Goal: Task Accomplishment & Management: Manage account settings

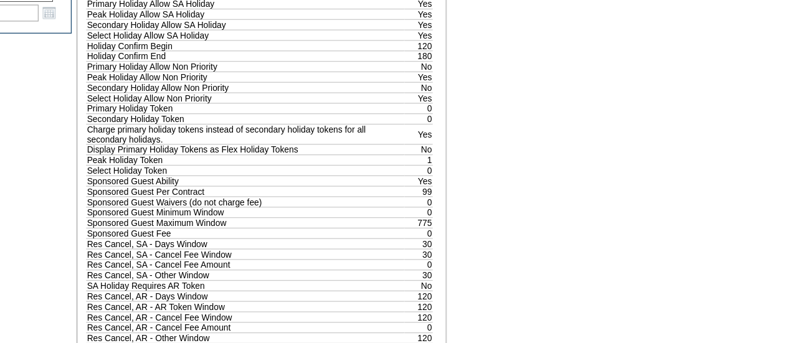
scroll to position [677, 0]
click at [556, 107] on div "A B C D E F G H I J K L M N O P Q R S T U V W X Y Z ER Accounts Edit Membership…" at bounding box center [394, 23] width 788 height 1232
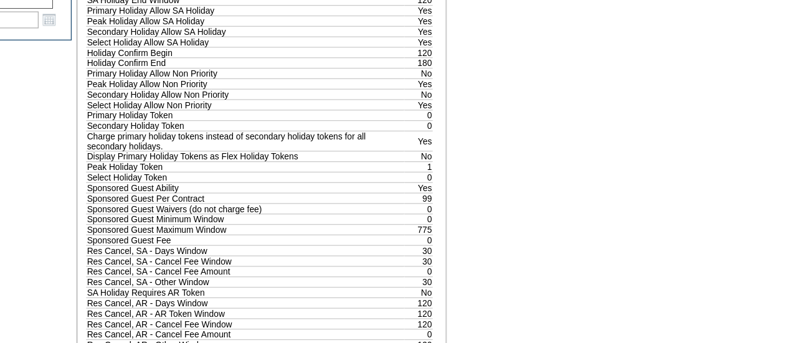
click at [413, 64] on td "Select Holiday Allow SA Holiday" at bounding box center [348, 59] width 245 height 8
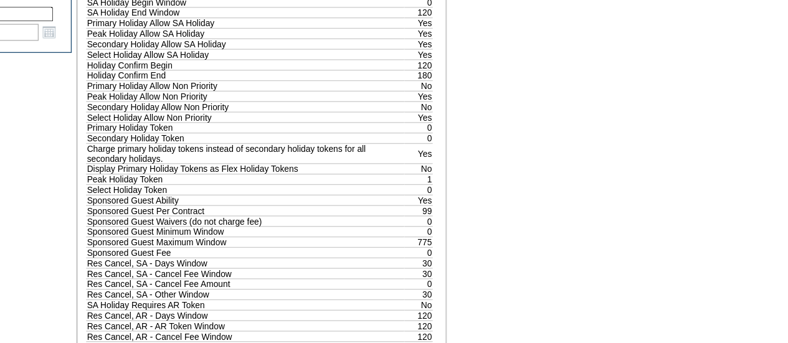
click at [420, 64] on td "Select Holiday Allow SA Holiday" at bounding box center [348, 59] width 245 height 8
click at [393, 72] on td "Holiday Confirm Begin" at bounding box center [348, 68] width 245 height 8
drag, startPoint x: 390, startPoint y: 148, endPoint x: 481, endPoint y: 137, distance: 92.2
click at [481, 137] on tbody "Description Value Reservation Days Number 25 Total Plan Days 25 Contract Electi…" at bounding box center [359, 160] width 267 height 937
click at [477, 72] on td "120" at bounding box center [483, 68] width 22 height 8
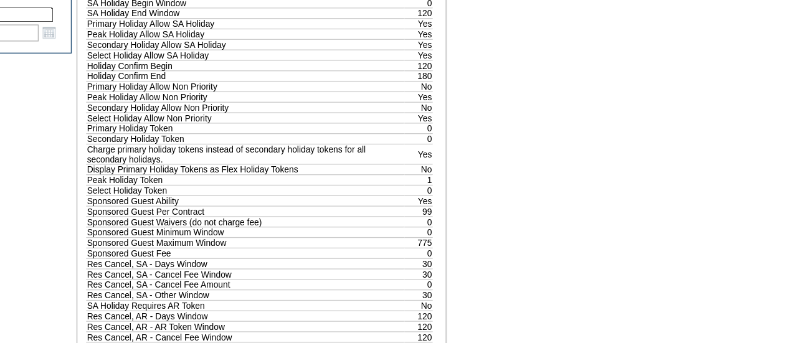
click at [534, 146] on div "A B C D E F G H I J K L M N O P Q R S T U V W X Y Z ER Accounts Edit Membership…" at bounding box center [394, 23] width 788 height 1232
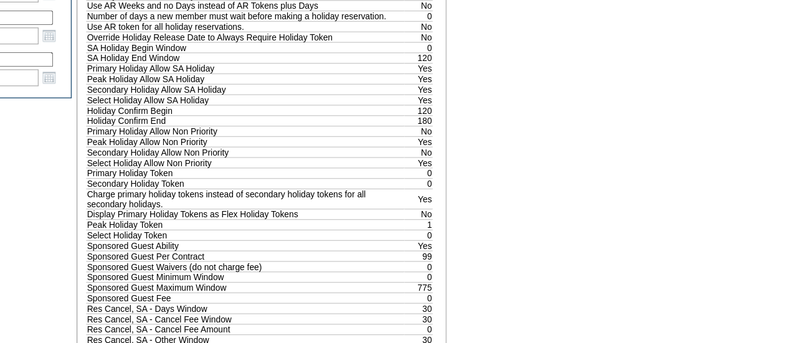
click at [414, 105] on td "Primary Holiday Allow Non Priority" at bounding box center [348, 101] width 245 height 8
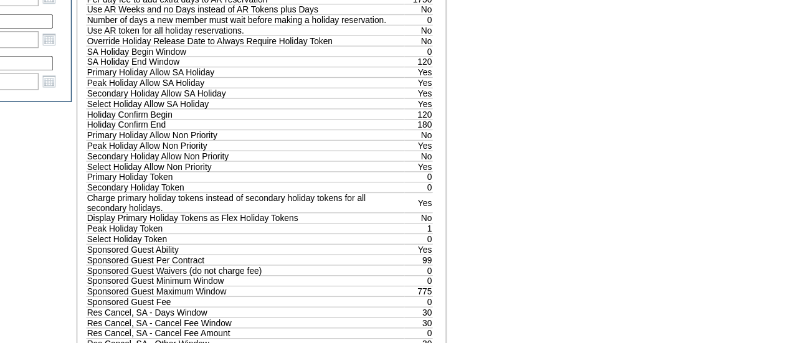
click at [553, 158] on div "A B C D E F G H I J K L M N O P Q R S T U V W X Y Z ER Accounts Edit Membership…" at bounding box center [394, 44] width 788 height 1232
drag, startPoint x: 478, startPoint y: 170, endPoint x: 488, endPoint y: 178, distance: 12.8
click at [488, 178] on tbody "Description Value Reservation Days Number 25 Total Plan Days 25 Contract Electi…" at bounding box center [359, 181] width 267 height 937
click at [503, 178] on fieldset "Contract Details Active Plan: Ultra v01.15 60 Day – One Holiday (25 Day) Effect…" at bounding box center [361, 149] width 287 height 1015
click at [524, 175] on div "A B C D E F G H I J K L M N O P Q R S T U V W X Y Z ER Accounts Edit Membership…" at bounding box center [394, 44] width 788 height 1232
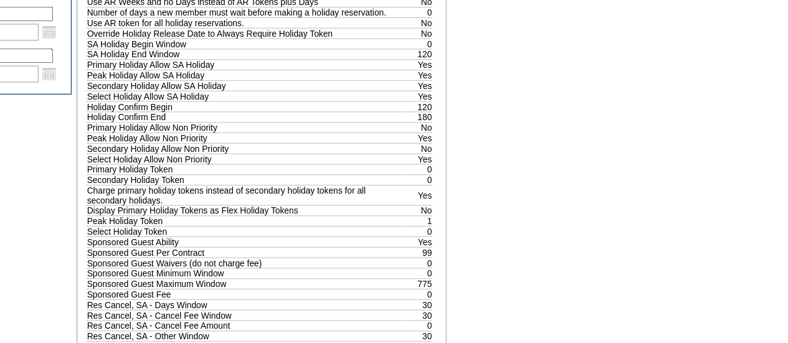
click at [447, 100] on td "Holiday Confirm End" at bounding box center [348, 96] width 245 height 8
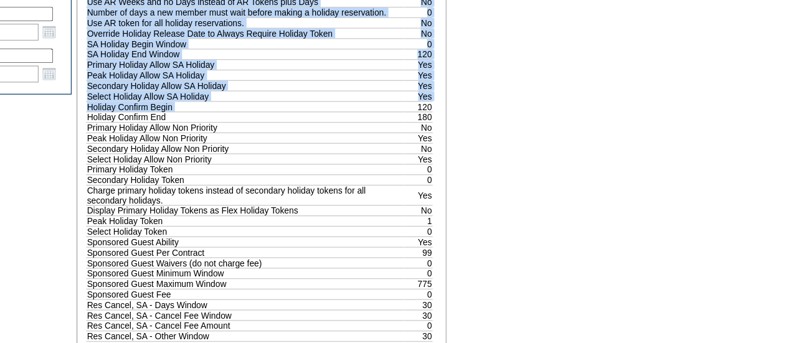
drag, startPoint x: 480, startPoint y: 171, endPoint x: 499, endPoint y: 169, distance: 18.9
click at [499, 169] on fieldset "Contract Details Active Plan: Ultra v01.15 60 Day – One Holiday (25 Day) Effect…" at bounding box center [361, 149] width 287 height 1015
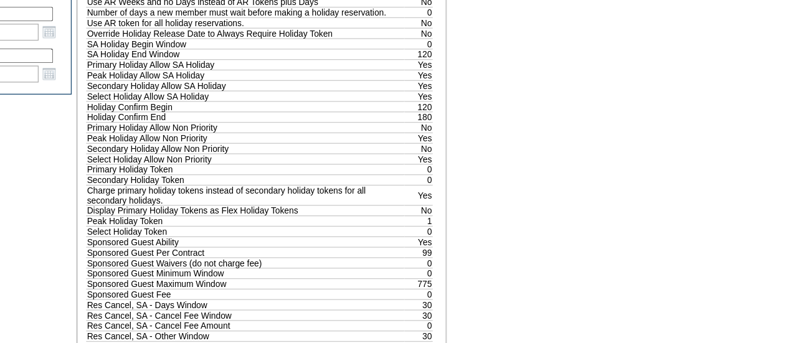
click at [529, 167] on div "A B C D E F G H I J K L M N O P Q R S T U V W X Y Z ER Accounts Edit Membership…" at bounding box center [394, 44] width 788 height 1232
click at [527, 174] on div "A B C D E F G H I J K L M N O P Q R S T U V W X Y Z ER Accounts Edit Membership…" at bounding box center [394, 44] width 788 height 1232
click at [472, 92] on td "120" at bounding box center [483, 88] width 22 height 8
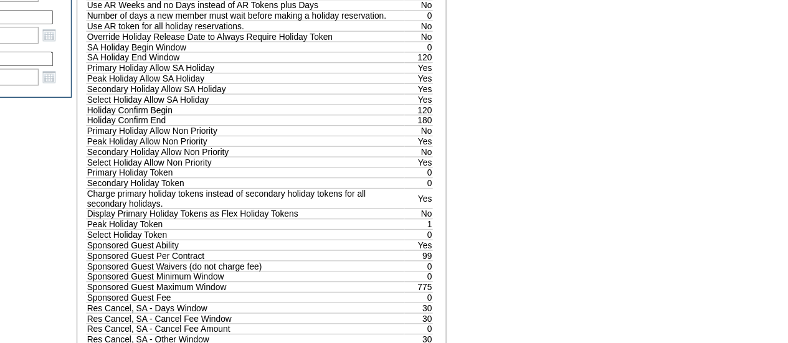
click at [524, 171] on div "A B C D E F G H I J K L M N O P Q R S T U V W X Y Z ER Accounts Edit Membership…" at bounding box center [394, 44] width 788 height 1232
drag, startPoint x: 524, startPoint y: 171, endPoint x: 463, endPoint y: 174, distance: 60.5
click at [472, 92] on td "120" at bounding box center [483, 88] width 22 height 8
click at [511, 168] on div "A B C D E F G H I J K L M N O P Q R S T U V W X Y Z ER Accounts Edit Membership…" at bounding box center [394, 44] width 788 height 1232
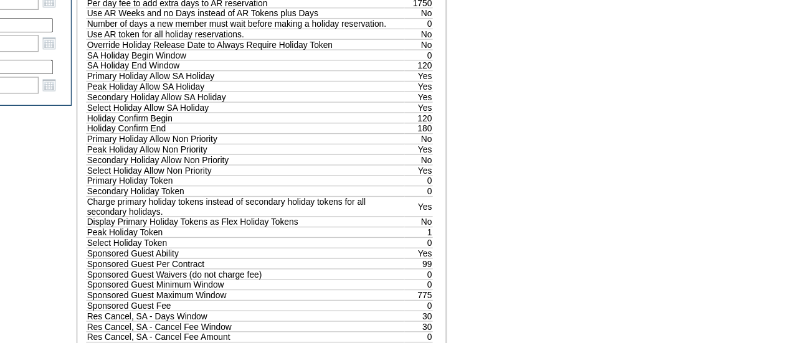
scroll to position [653, 0]
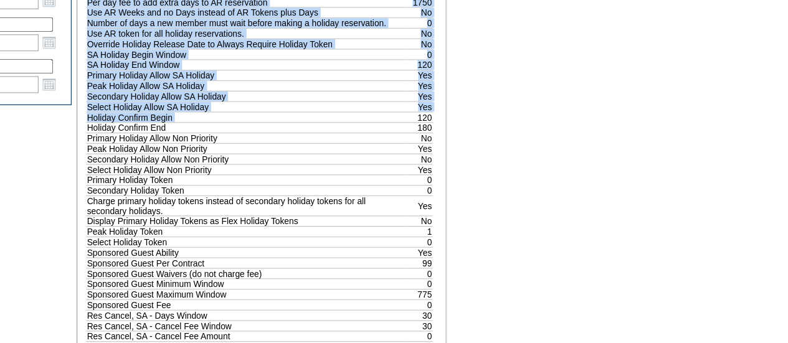
drag, startPoint x: 478, startPoint y: 171, endPoint x: 500, endPoint y: 164, distance: 22.5
click at [500, 164] on fieldset "Contract Details Active Plan: Ultra v01.15 60 Day – One Holiday (25 Day) Effect…" at bounding box center [361, 151] width 287 height 1015
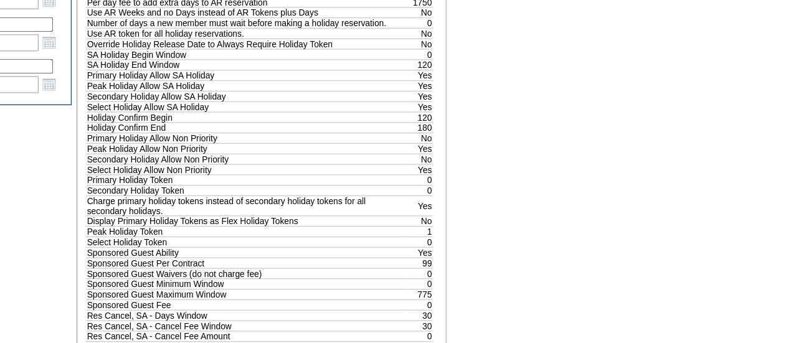
click at [554, 153] on div "A B C D E F G H I J K L M N O P Q R S T U V W X Y Z ER Accounts Edit Membership…" at bounding box center [394, 46] width 788 height 1232
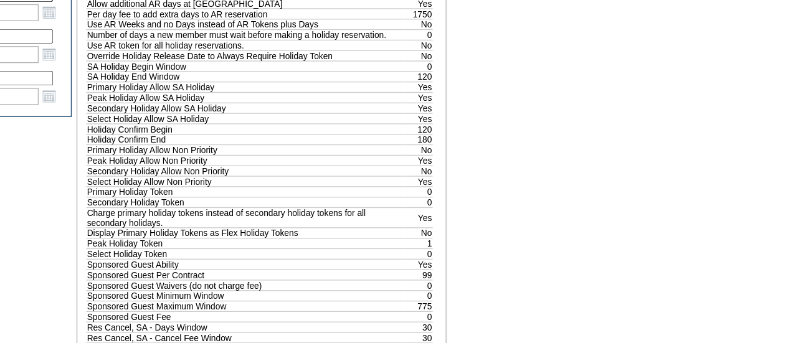
scroll to position [645, 0]
click at [472, 31] on td "0" at bounding box center [483, 26] width 22 height 8
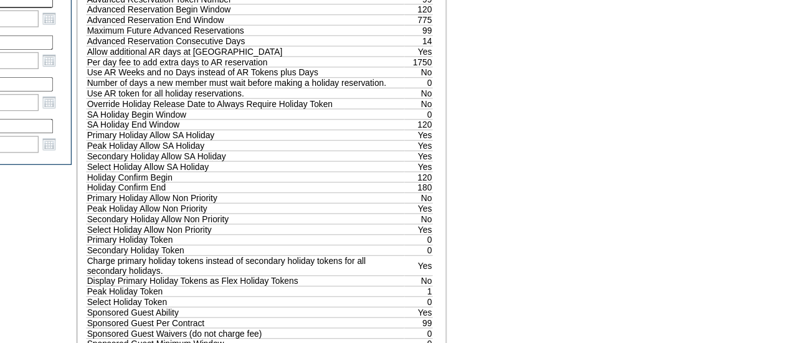
click at [566, 100] on div "A B C D E F G H I J K L M N O P Q R S T U V W X Y Z ER Accounts Edit Membership…" at bounding box center [394, 92] width 788 height 1232
click at [402, 52] on td "Per day fee to add extra days to AR reservation" at bounding box center [348, 48] width 245 height 8
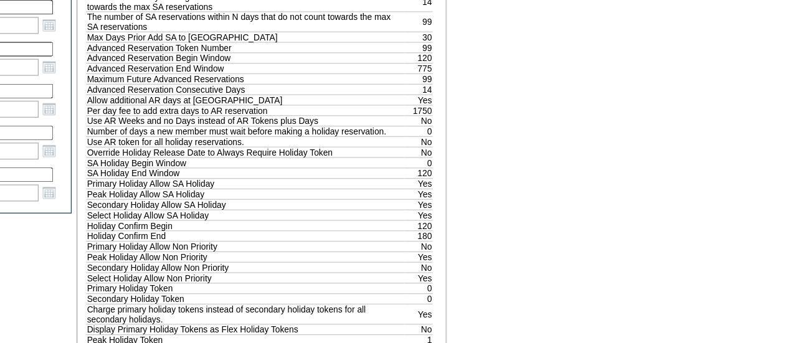
click at [531, 107] on div "A B C D E F G H I J K L M N O P Q R S T U V W X Y Z ER Accounts Edit Membership…" at bounding box center [394, 130] width 788 height 1232
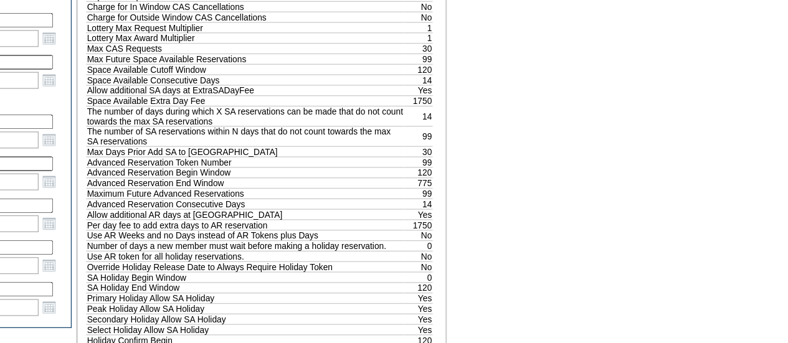
scroll to position [481, 0]
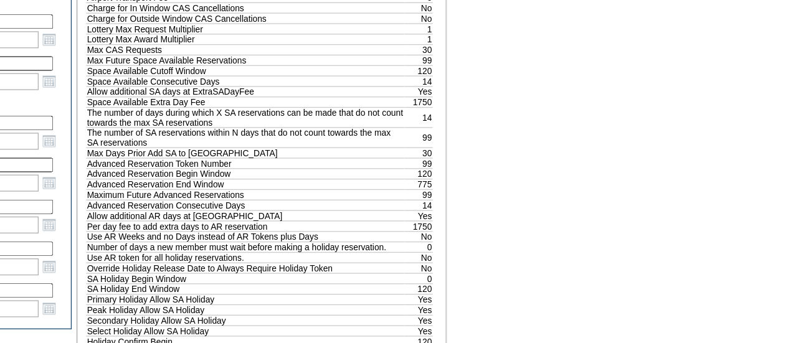
click at [590, 94] on div "A B C D E F G H I J K L M N O P Q R S T U V W X Y Z ER Accounts Edit Membership…" at bounding box center [394, 219] width 788 height 1232
click at [434, 50] on td "Max Future Space Available Reservations" at bounding box center [348, 46] width 245 height 8
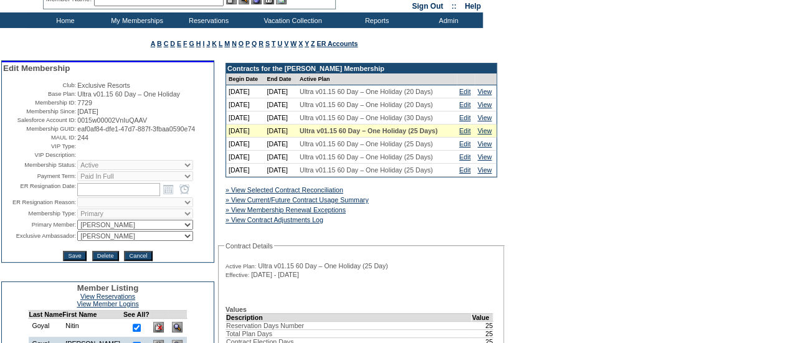
scroll to position [14, 0]
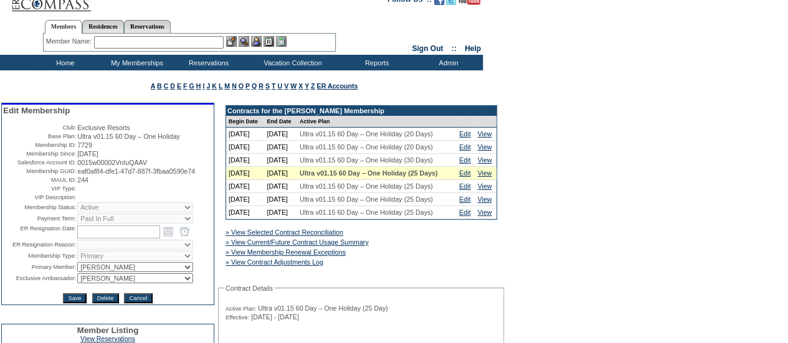
click at [70, 59] on td "Home" at bounding box center [64, 63] width 72 height 16
